Goal: Navigation & Orientation: Find specific page/section

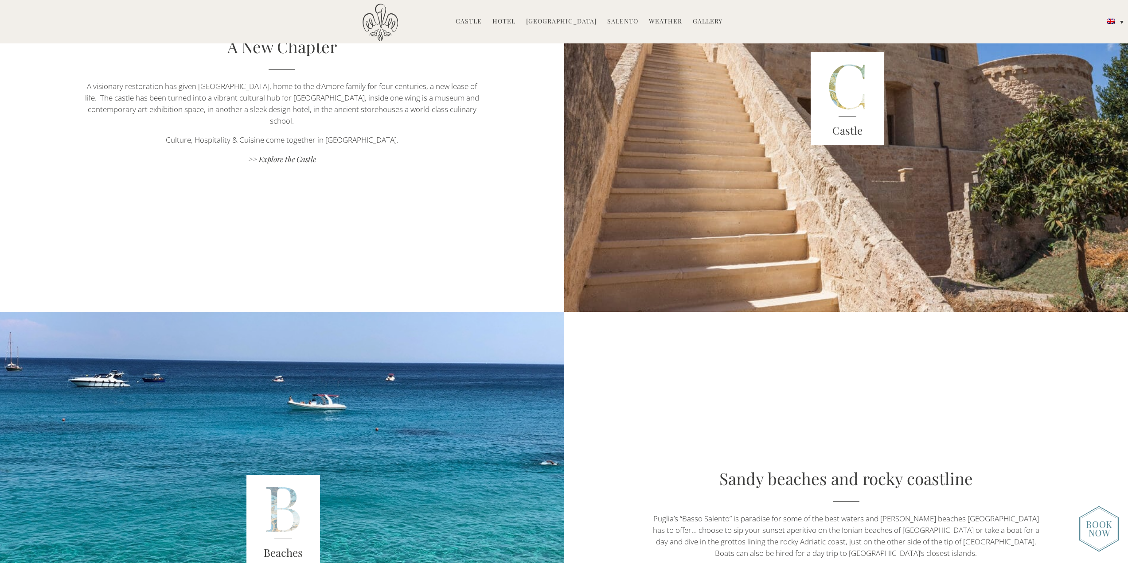
scroll to position [2483, 0]
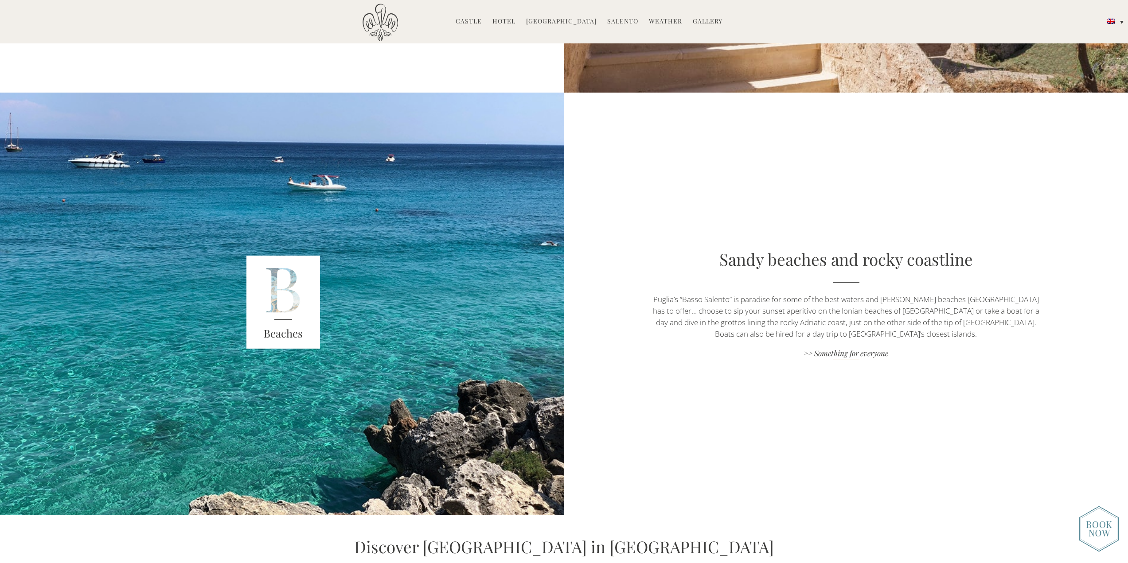
click at [846, 352] on link ">> Something for everyone" at bounding box center [846, 354] width 395 height 12
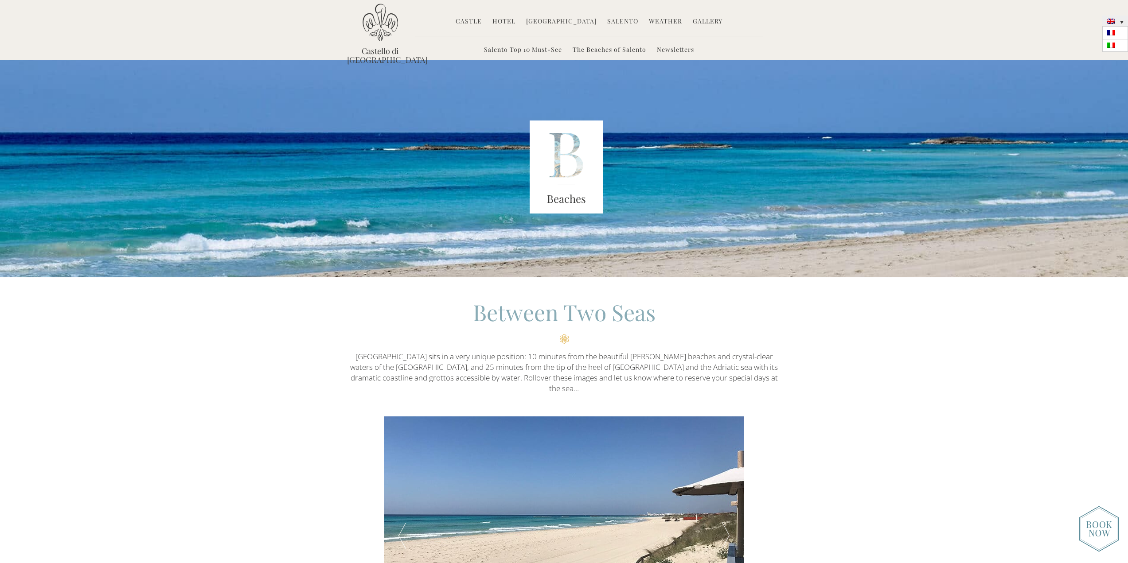
click at [1122, 23] on link at bounding box center [1116, 21] width 26 height 11
click at [1121, 46] on link at bounding box center [1116, 45] width 26 height 12
click at [476, 20] on li "Hotels Camere Castello Camere Masseria Esperienze Matrimoni Come arrivare Stampa" at bounding box center [491, 21] width 36 height 19
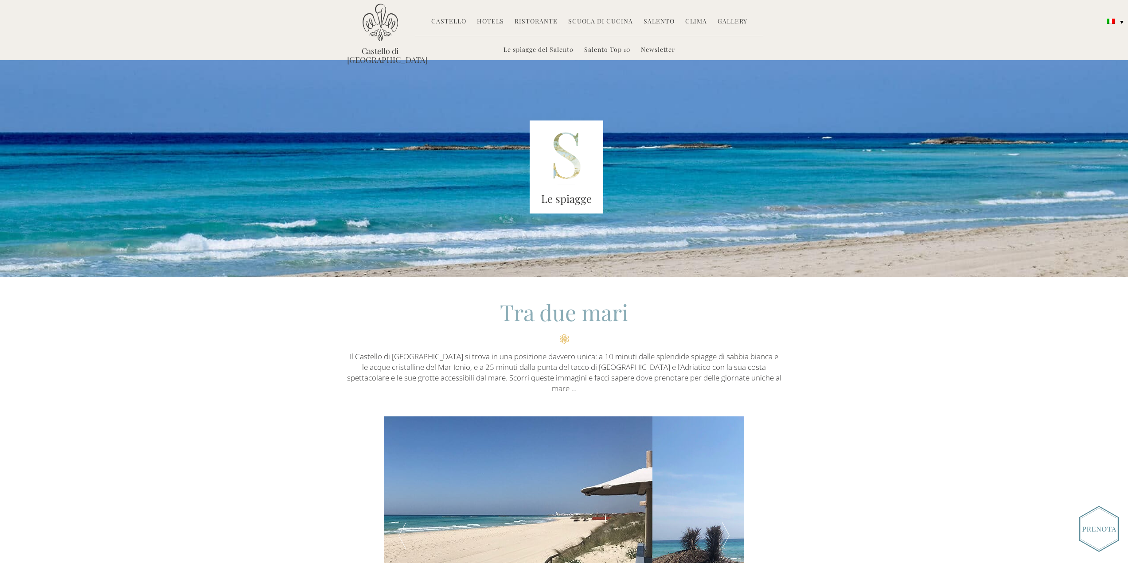
click at [490, 20] on link "Hotels" at bounding box center [490, 22] width 27 height 10
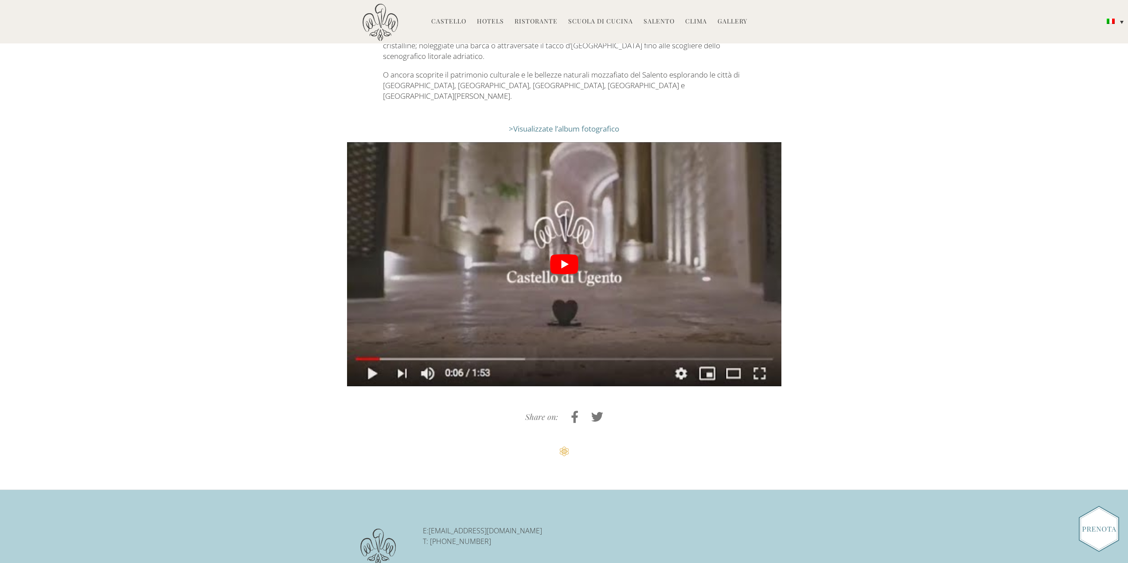
scroll to position [2259, 0]
